Goal: Task Accomplishment & Management: Manage account settings

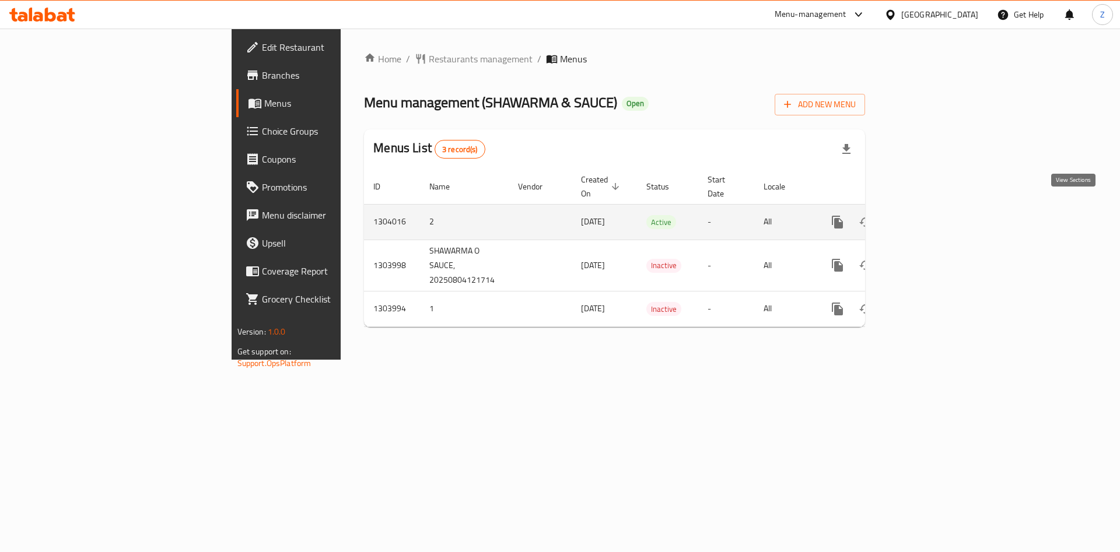
click at [927, 217] on icon "enhanced table" at bounding box center [922, 222] width 11 height 11
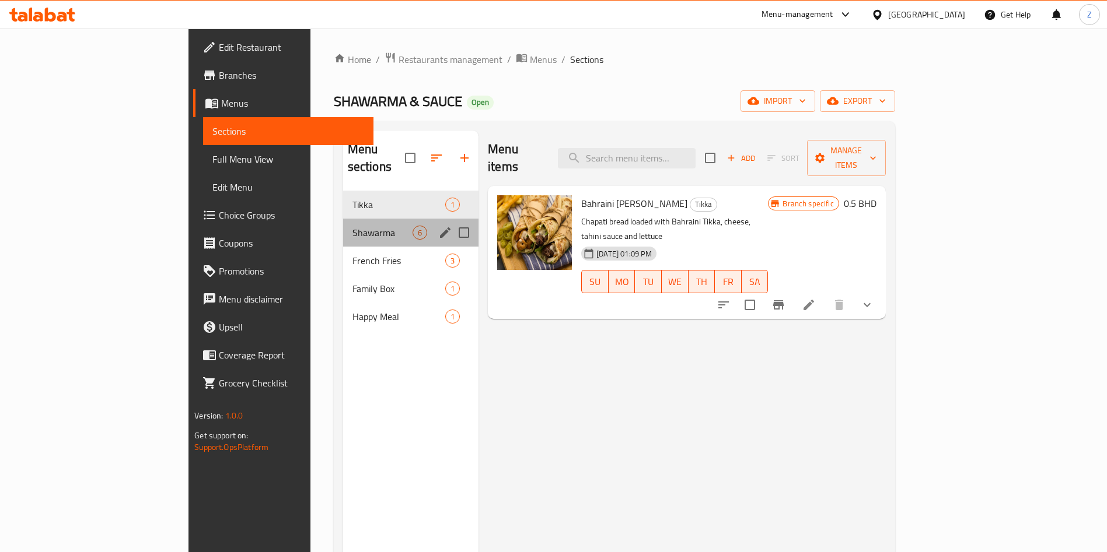
click at [343, 219] on div "Shawarma 6" at bounding box center [411, 233] width 136 height 28
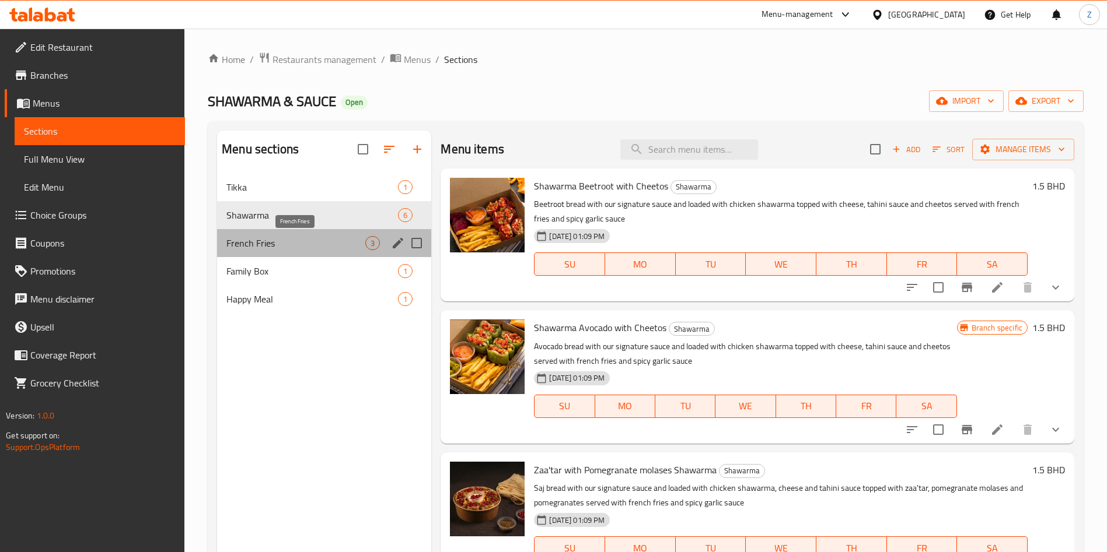
click at [268, 246] on span "French Fries" at bounding box center [295, 243] width 139 height 14
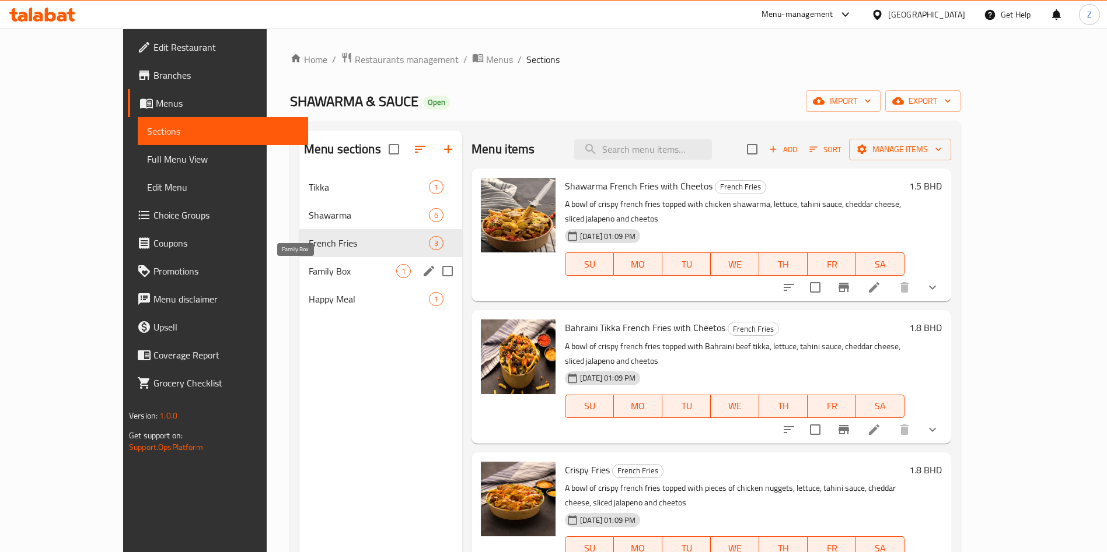
click at [309, 278] on span "Family Box" at bounding box center [353, 271] width 88 height 14
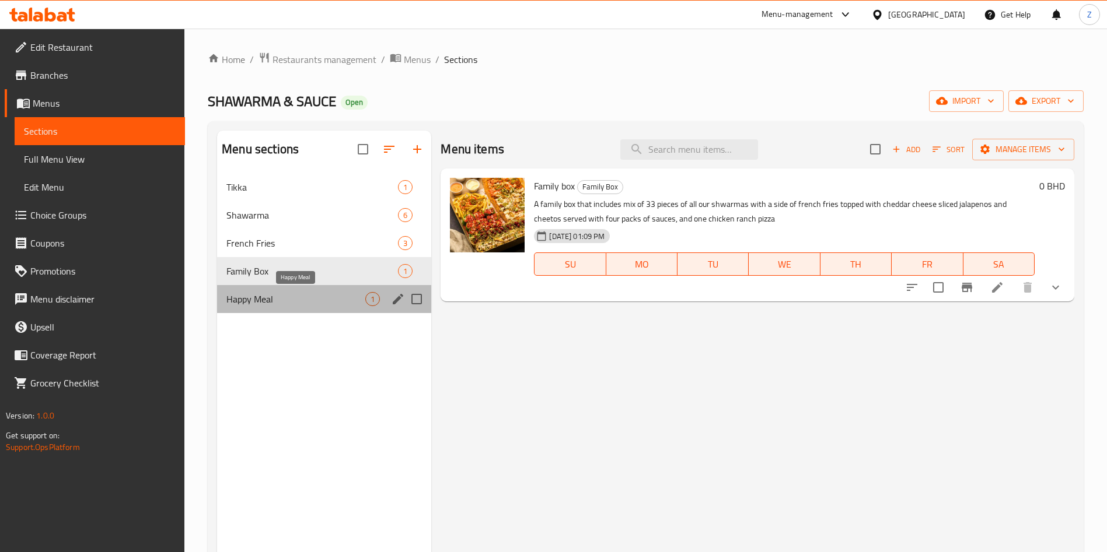
click at [267, 303] on span "Happy Meal" at bounding box center [295, 299] width 139 height 14
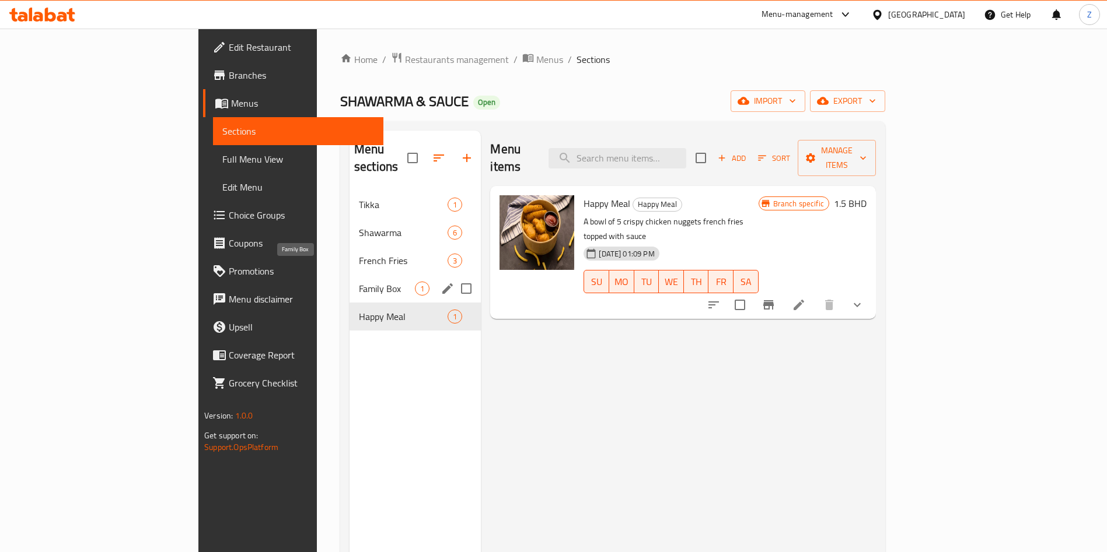
click at [359, 282] on span "Family Box" at bounding box center [387, 289] width 56 height 14
